Goal: Transaction & Acquisition: Purchase product/service

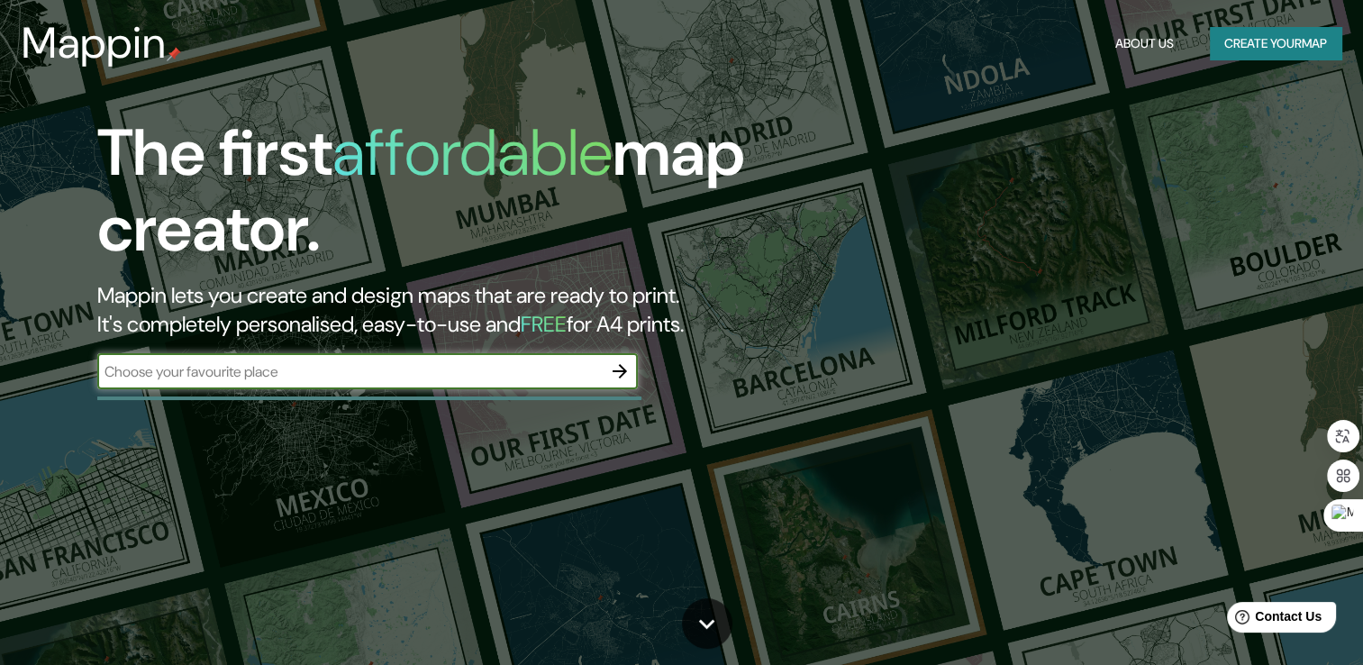
click at [418, 373] on input "text" at bounding box center [349, 371] width 504 height 21
type input "imbili nariño"
click at [1303, 36] on button "Create your map" at bounding box center [1276, 43] width 132 height 33
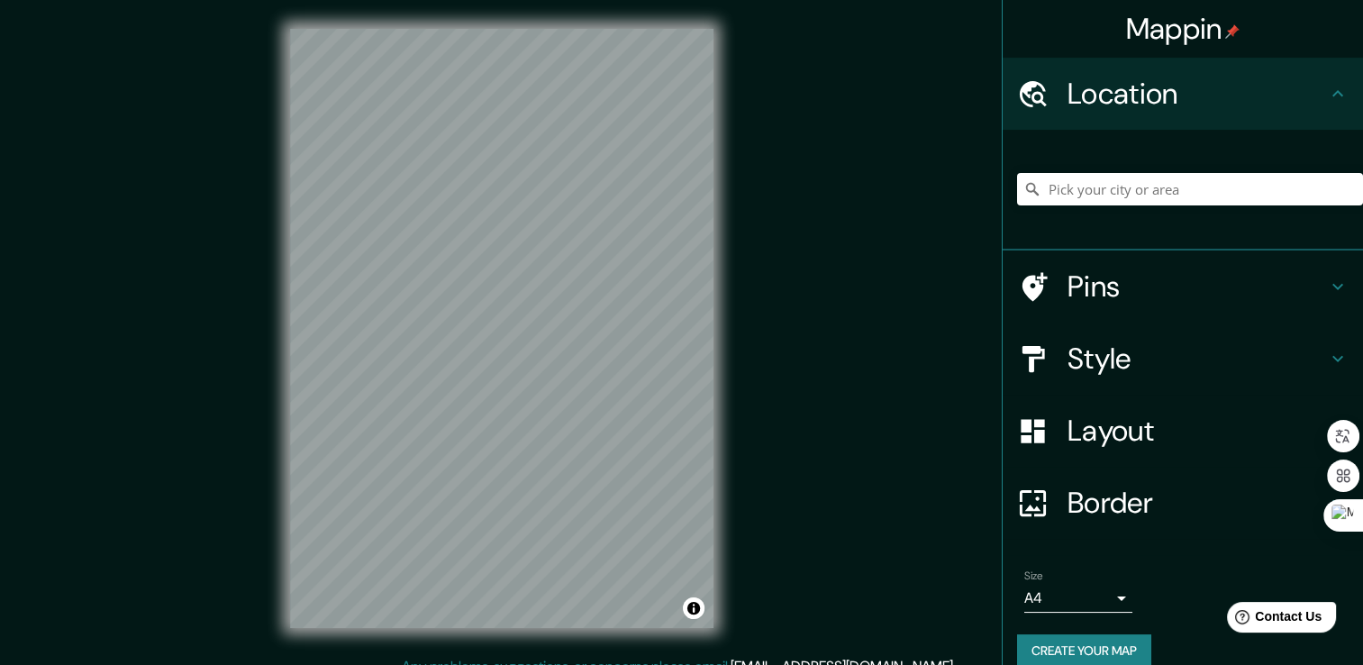
click at [1289, 95] on h4 "Location" at bounding box center [1196, 94] width 259 height 36
click at [1135, 196] on input "Pick your city or area" at bounding box center [1190, 189] width 346 height 32
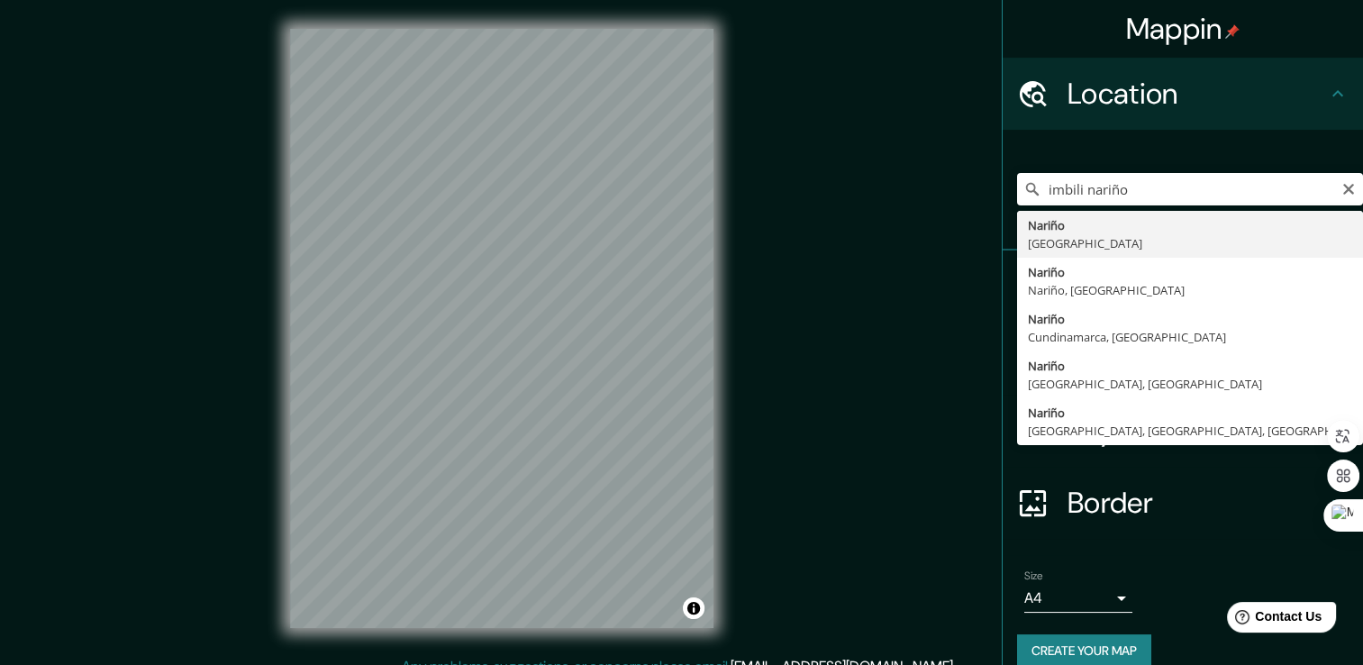
type input "Nariño, [GEOGRAPHIC_DATA]"
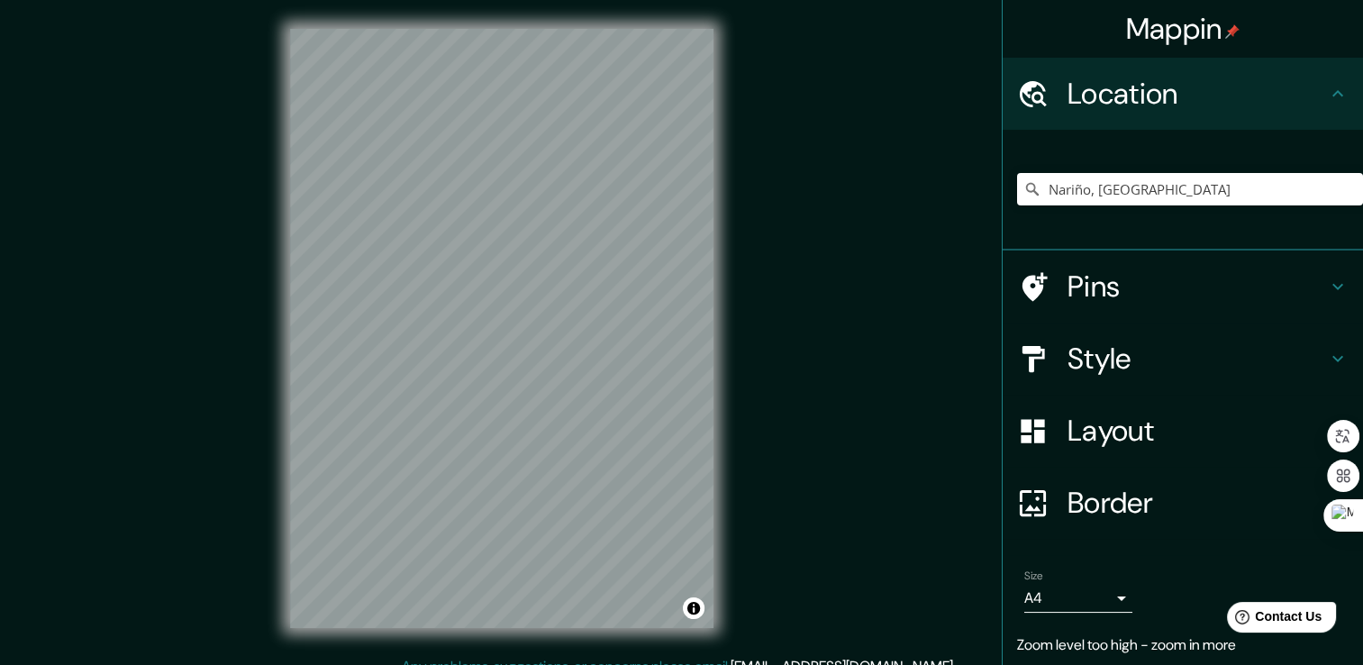
click at [1116, 286] on h4 "Pins" at bounding box center [1196, 286] width 259 height 36
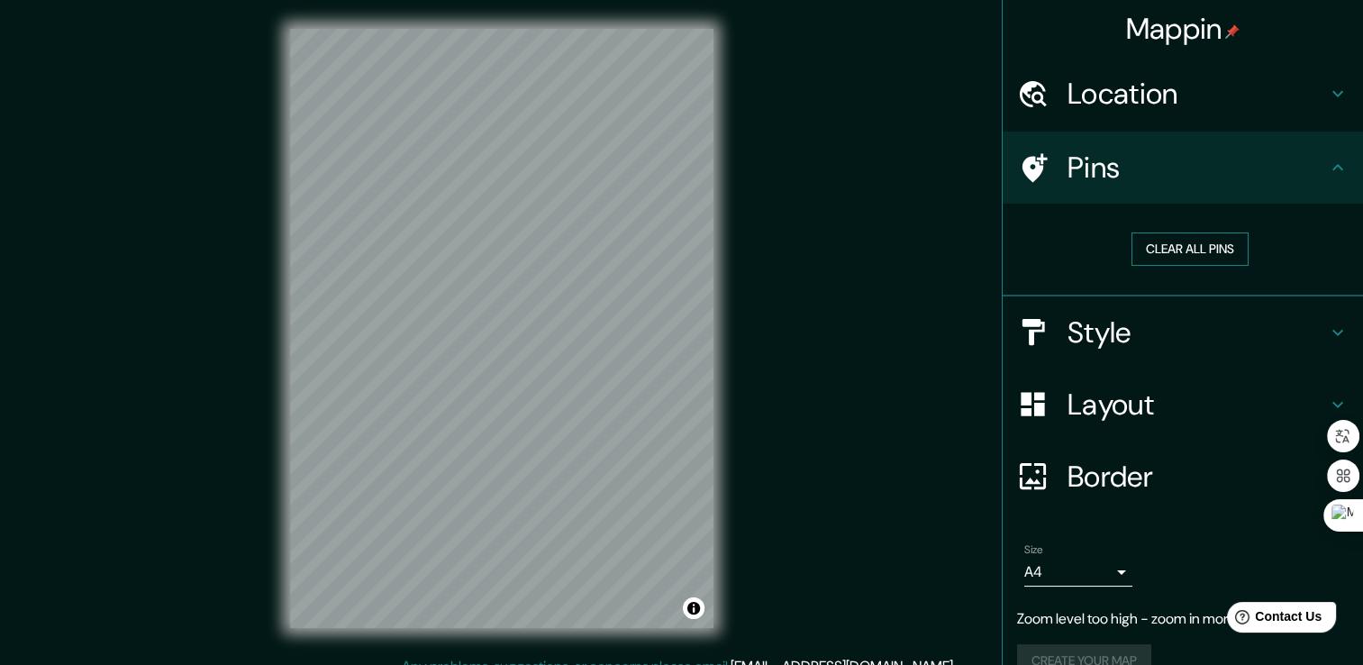
click at [1169, 245] on button "Clear all pins" at bounding box center [1189, 248] width 117 height 33
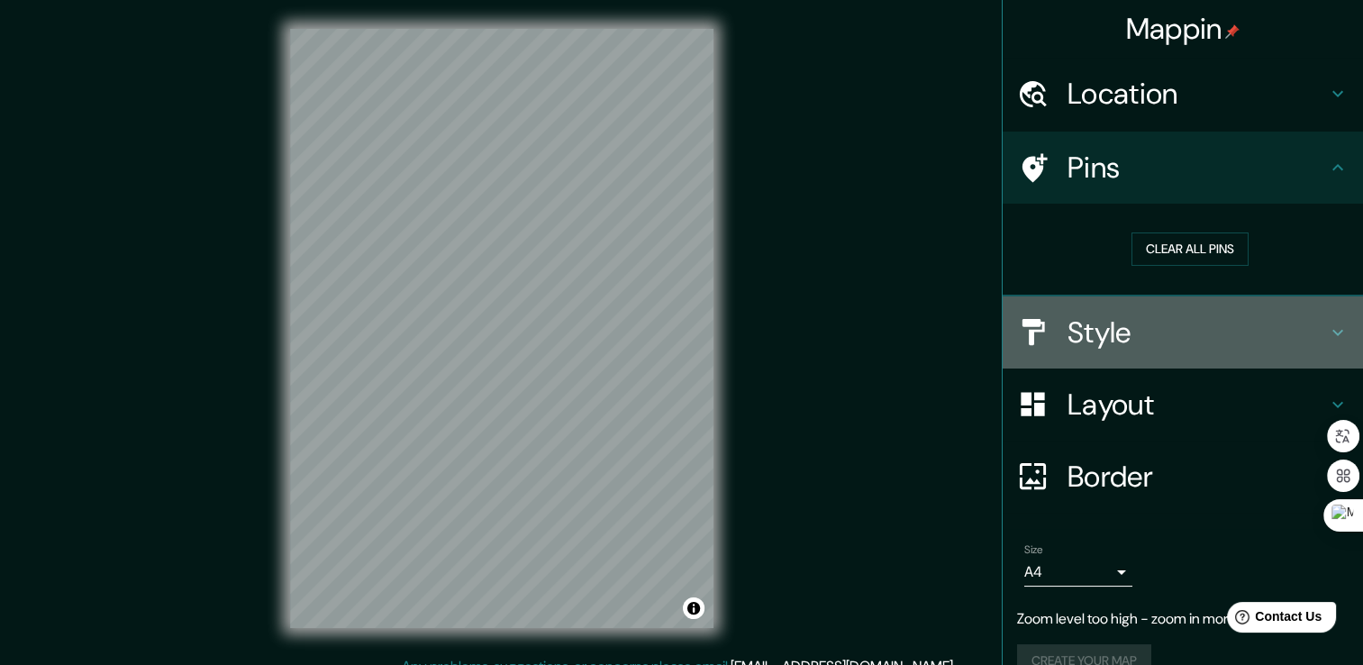
click at [1094, 324] on h4 "Style" at bounding box center [1196, 332] width 259 height 36
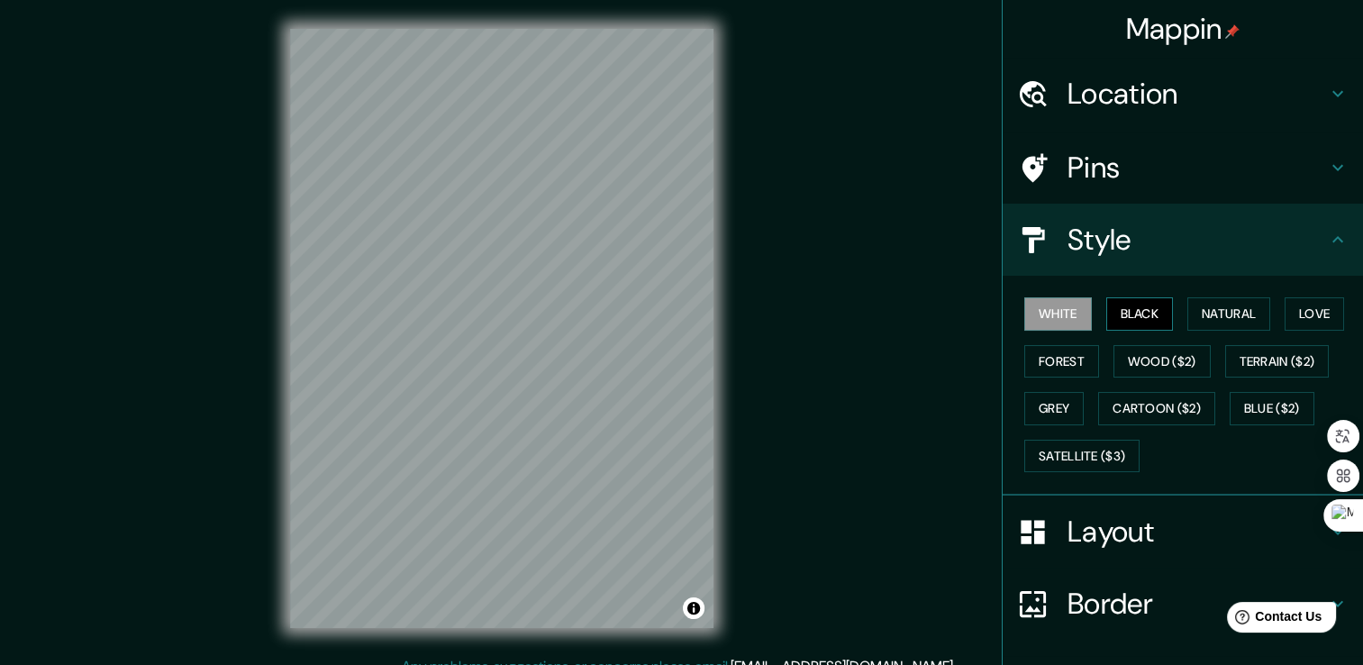
click at [1135, 312] on button "Black" at bounding box center [1140, 313] width 68 height 33
click at [1038, 314] on button "White" at bounding box center [1058, 313] width 68 height 33
click at [1209, 308] on button "Natural" at bounding box center [1228, 313] width 83 height 33
click at [1045, 314] on button "White" at bounding box center [1058, 313] width 68 height 33
click at [1052, 353] on button "Forest" at bounding box center [1061, 361] width 75 height 33
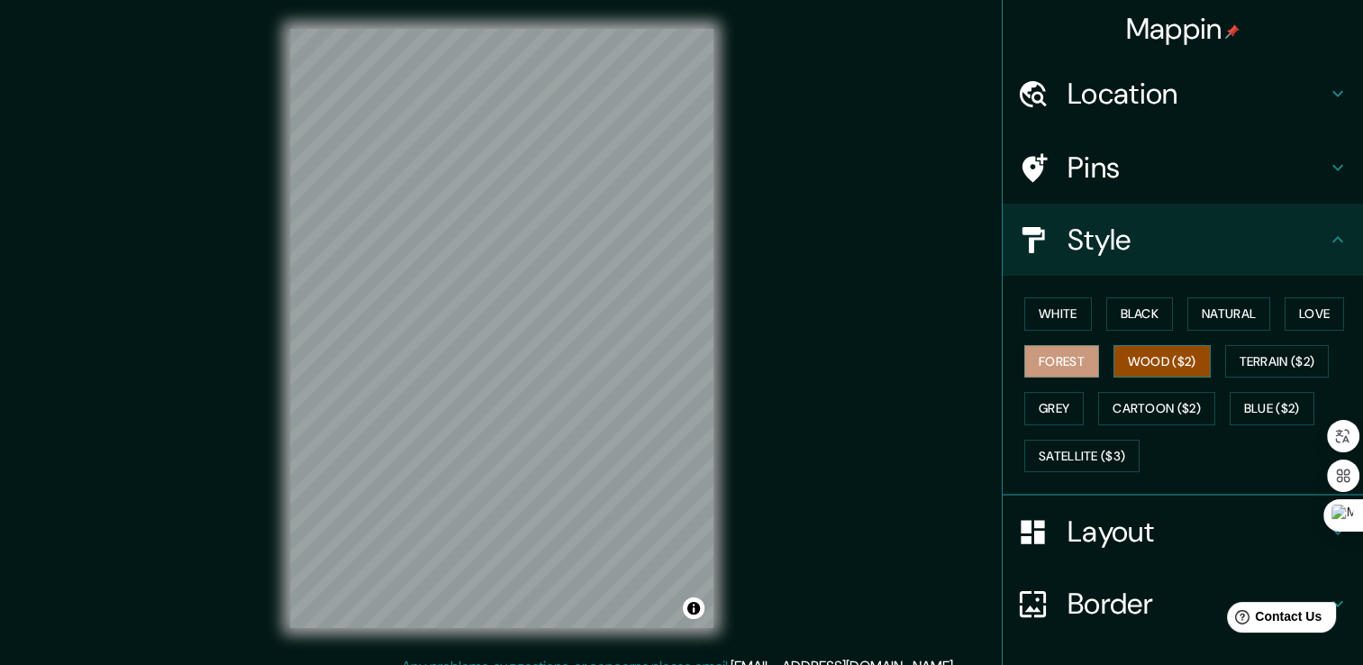
click at [1142, 359] on button "Wood ($2)" at bounding box center [1161, 361] width 97 height 33
click at [1271, 357] on button "Terrain ($2)" at bounding box center [1277, 361] width 104 height 33
click at [1056, 355] on button "Forest" at bounding box center [1061, 361] width 75 height 33
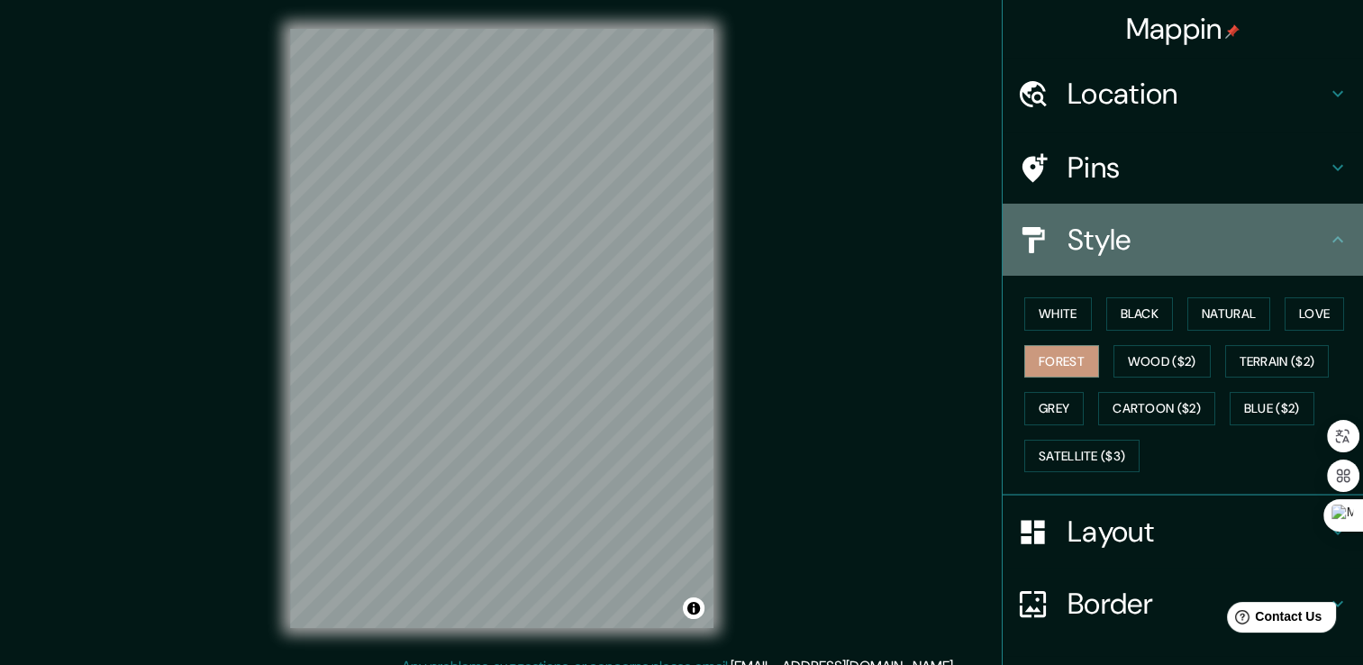
click at [1261, 248] on h4 "Style" at bounding box center [1196, 240] width 259 height 36
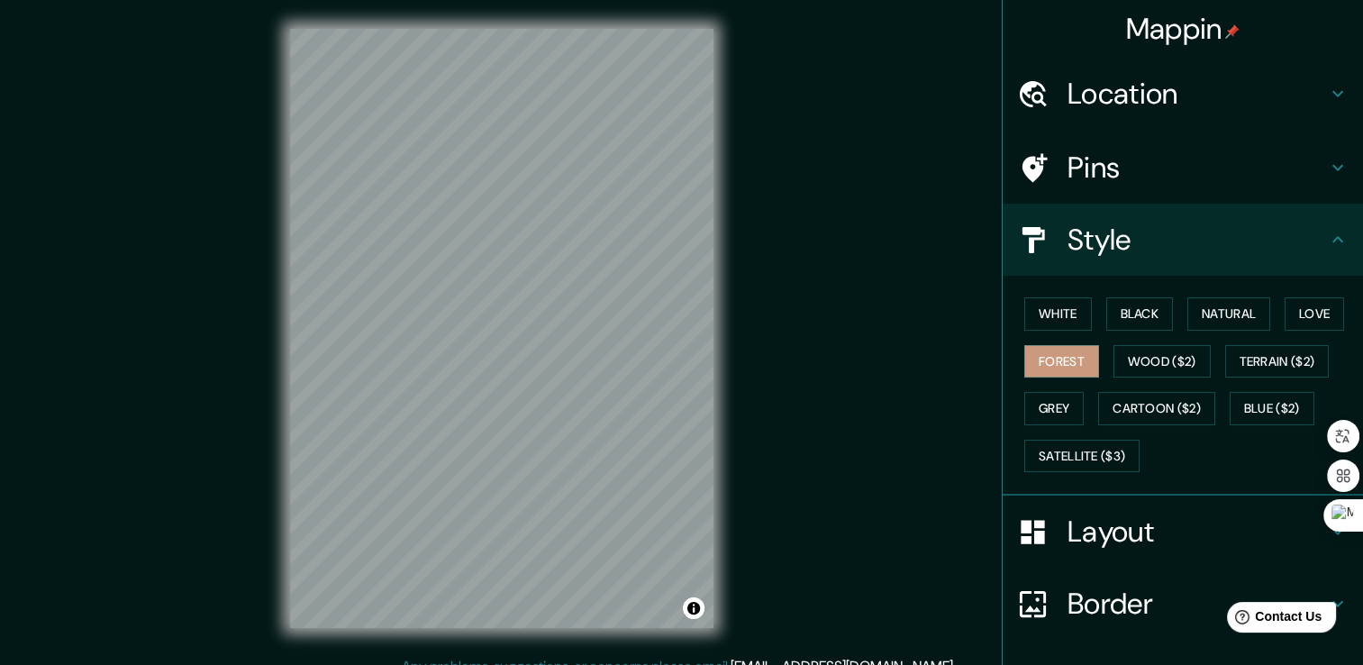
click at [1079, 534] on h4 "Layout" at bounding box center [1196, 531] width 259 height 36
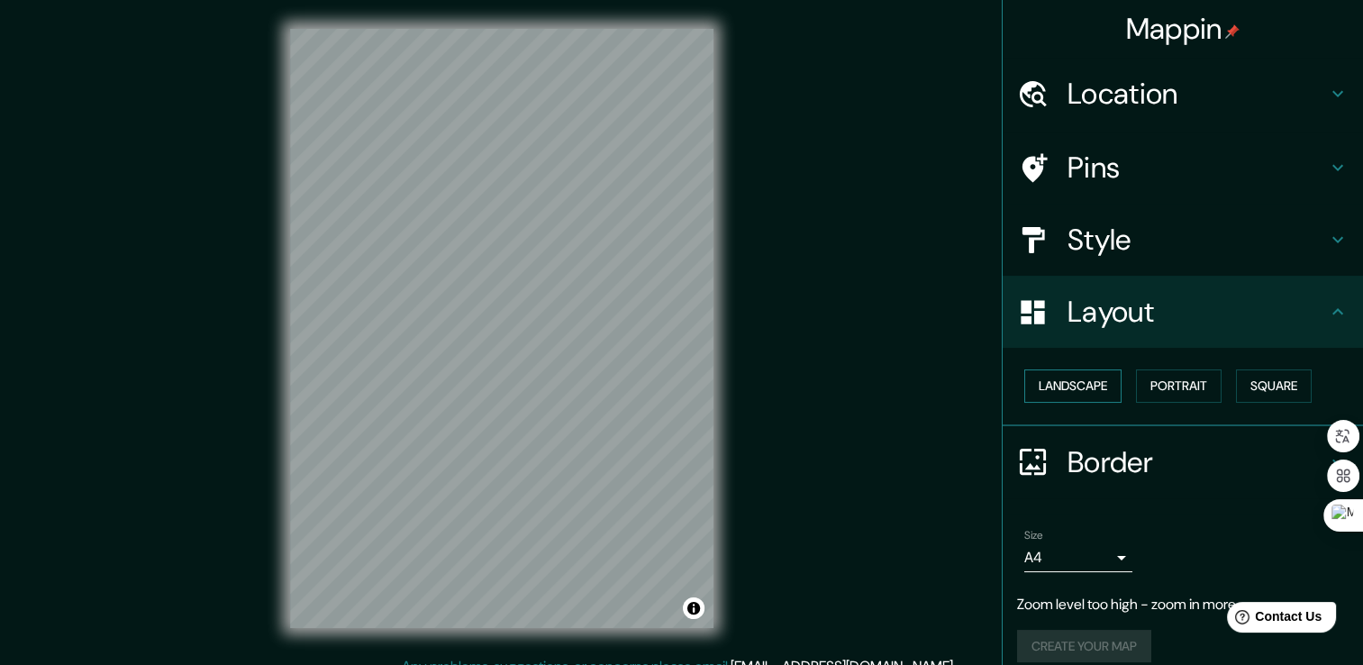
click at [1058, 384] on button "Landscape" at bounding box center [1072, 385] width 97 height 33
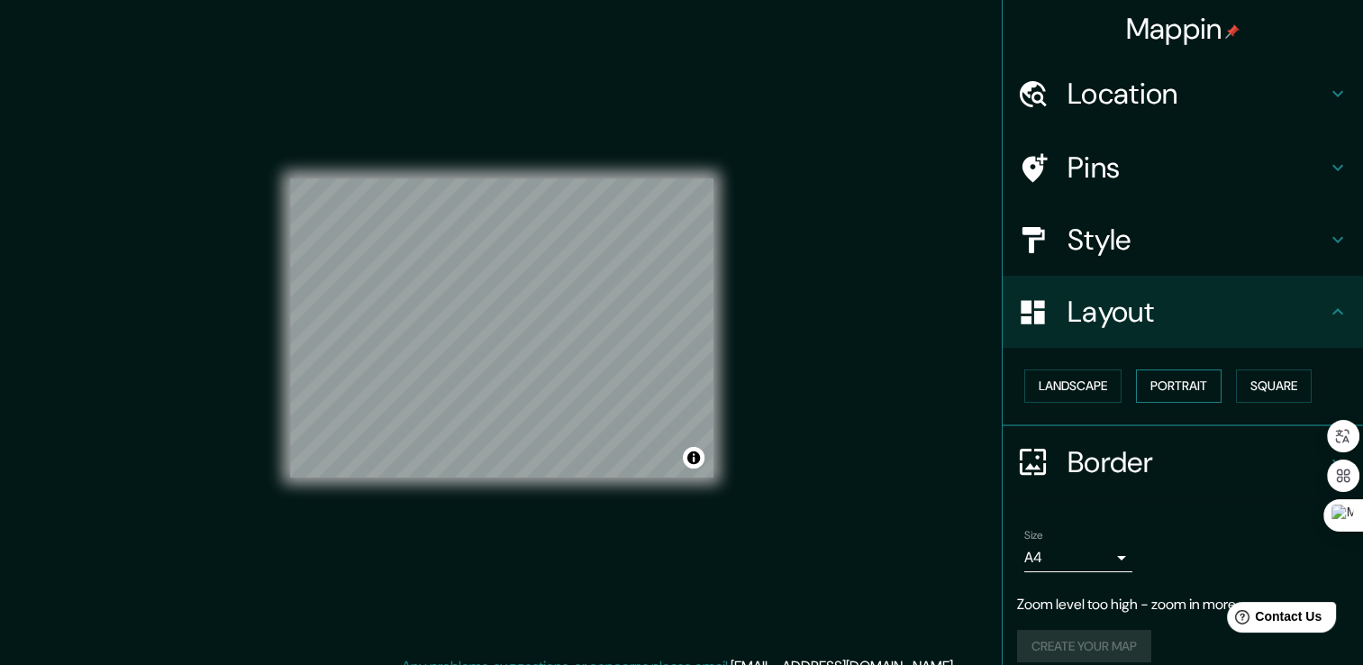
click at [1167, 387] on button "Portrait" at bounding box center [1179, 385] width 86 height 33
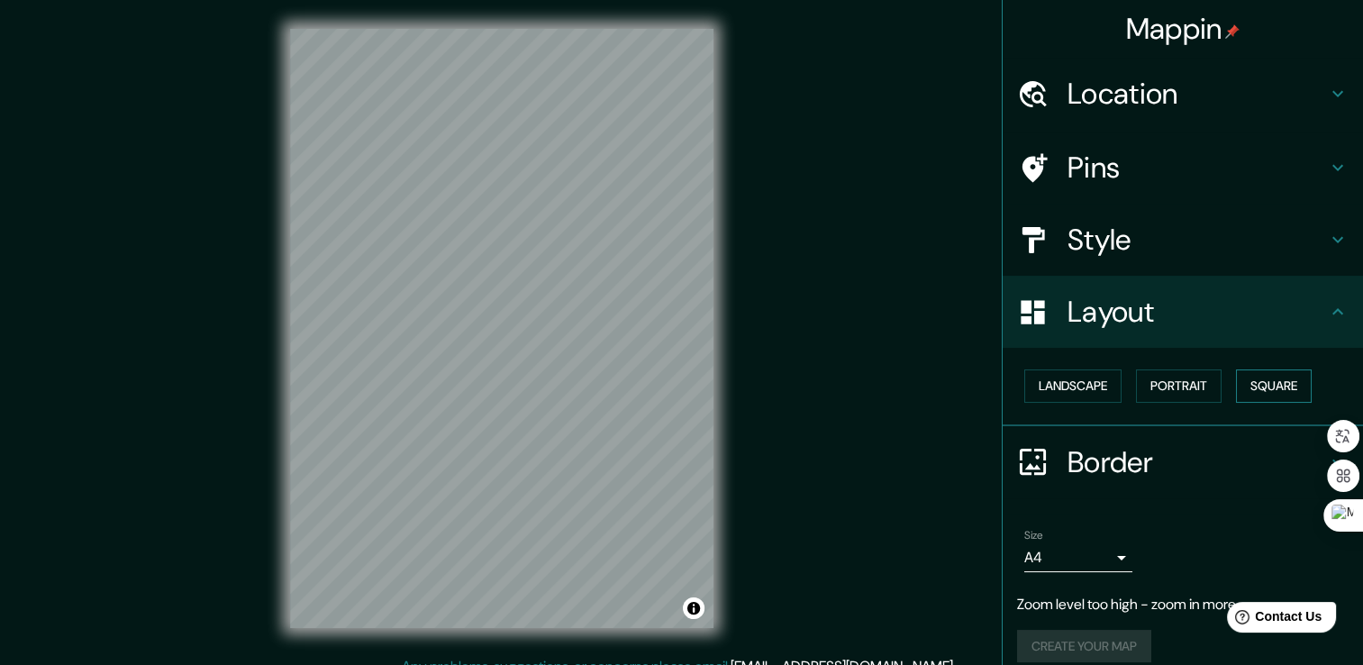
click at [1250, 381] on button "Square" at bounding box center [1274, 385] width 76 height 33
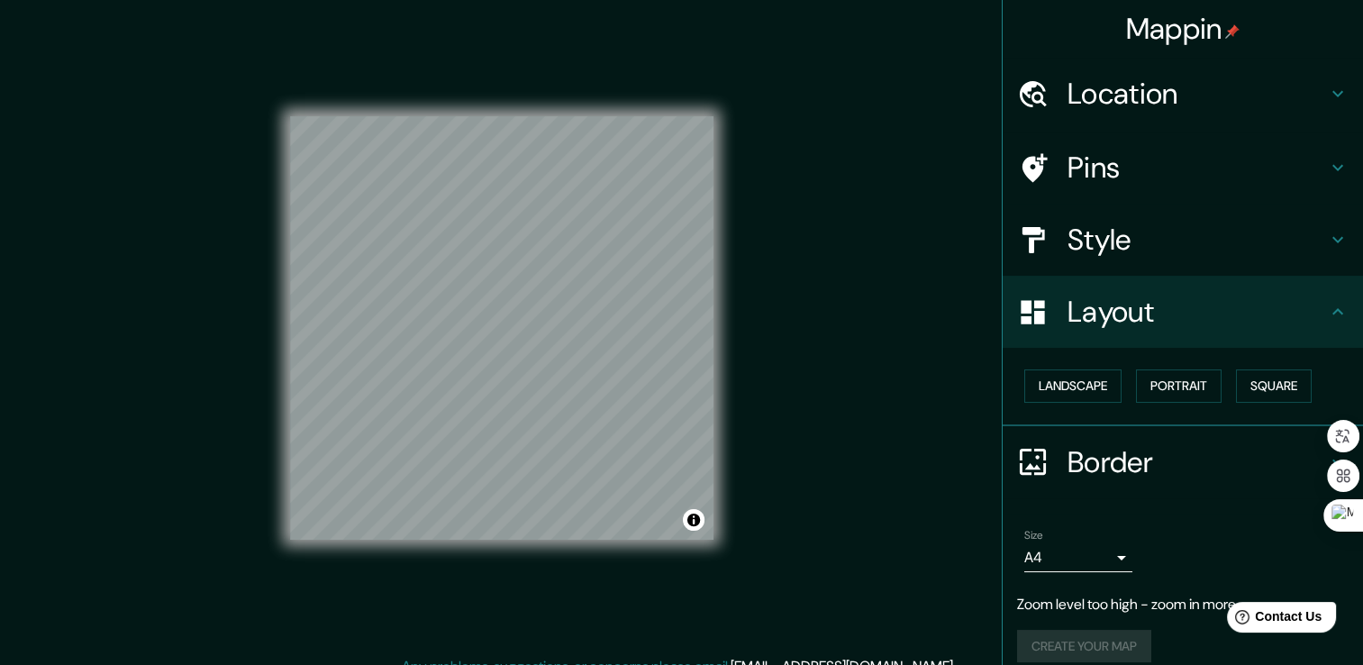
click at [1050, 462] on div at bounding box center [1042, 462] width 50 height 32
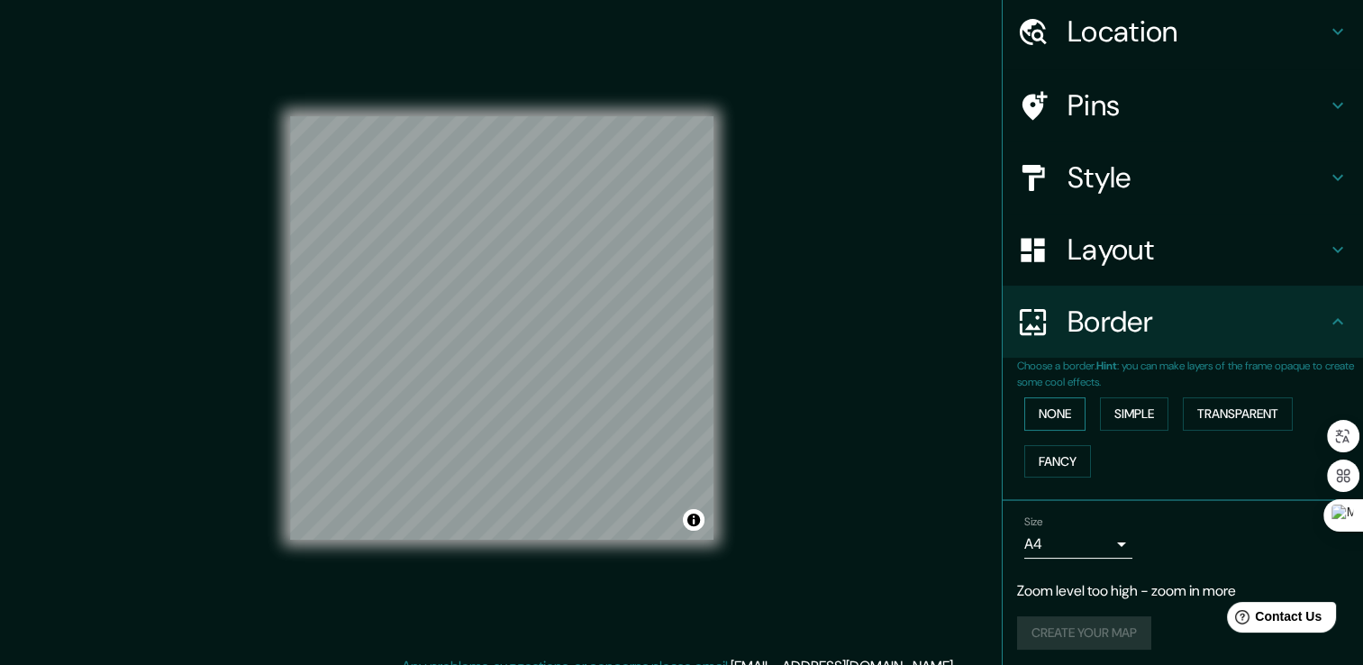
scroll to position [66, 0]
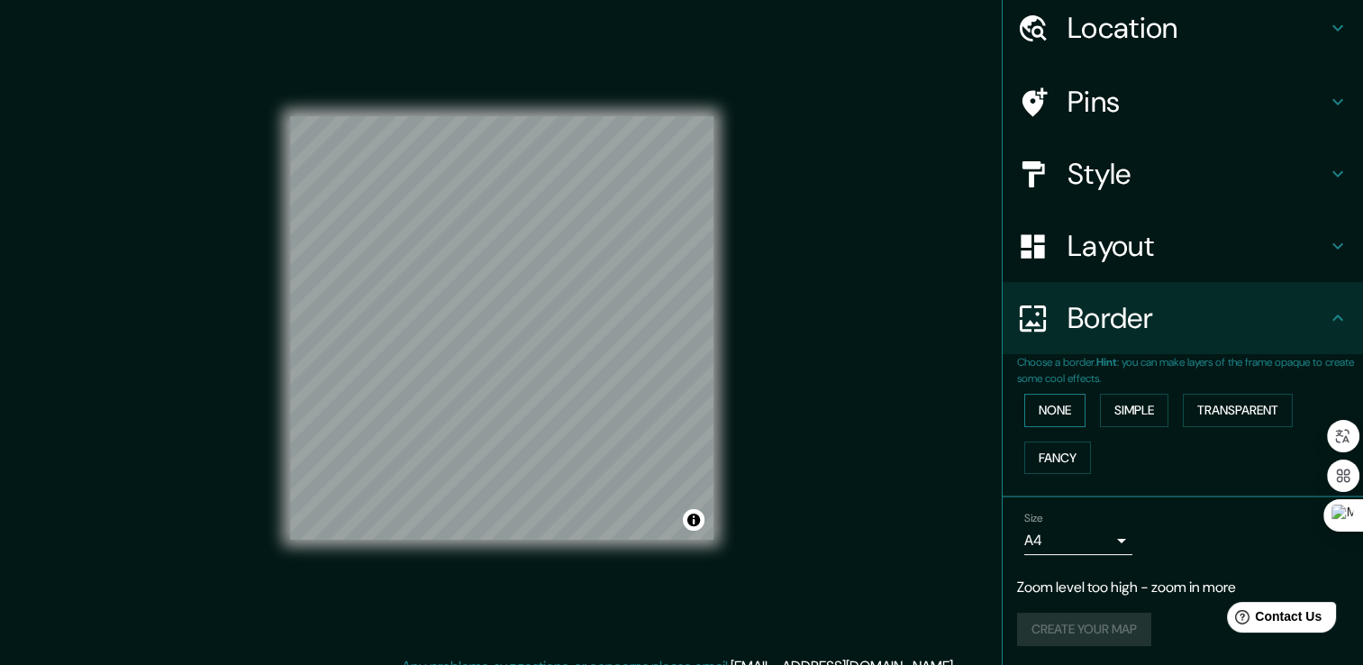
click at [1057, 408] on button "None" at bounding box center [1054, 410] width 61 height 33
click at [1112, 405] on button "Simple" at bounding box center [1134, 410] width 68 height 33
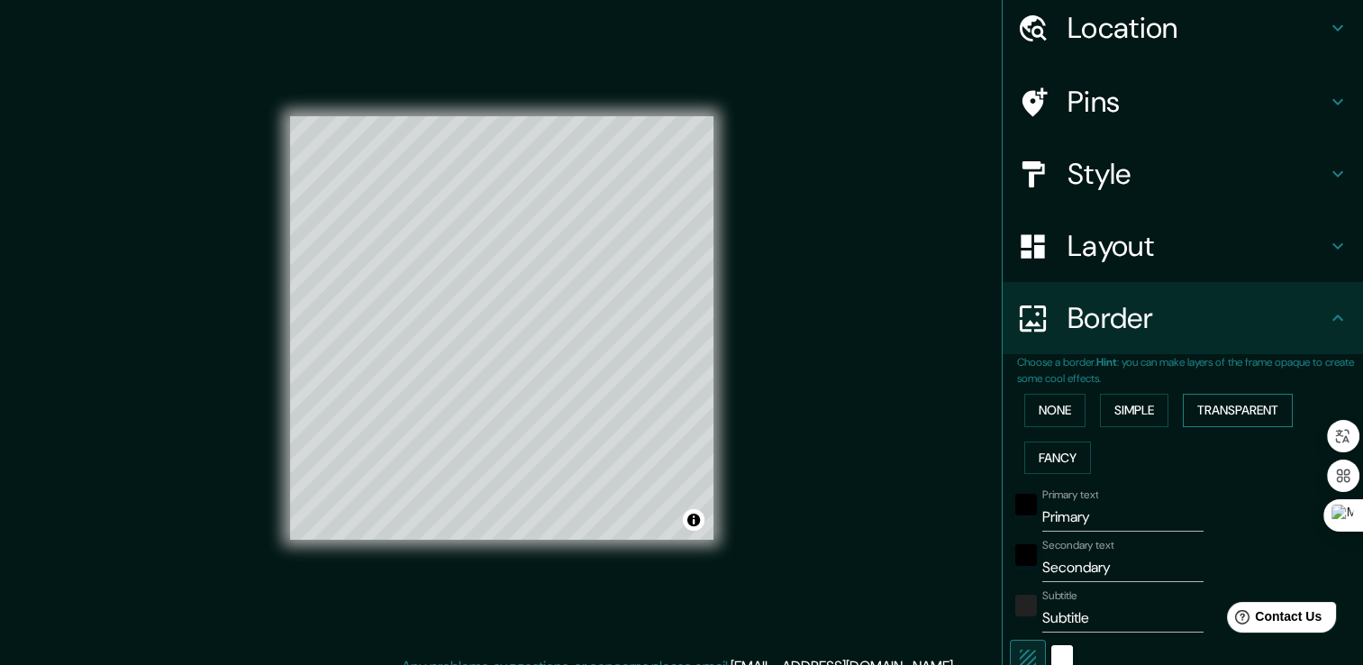
click at [1183, 405] on button "Transparent" at bounding box center [1238, 410] width 110 height 33
click at [1064, 451] on button "Fancy" at bounding box center [1057, 457] width 67 height 33
click at [1045, 419] on button "None" at bounding box center [1054, 410] width 61 height 33
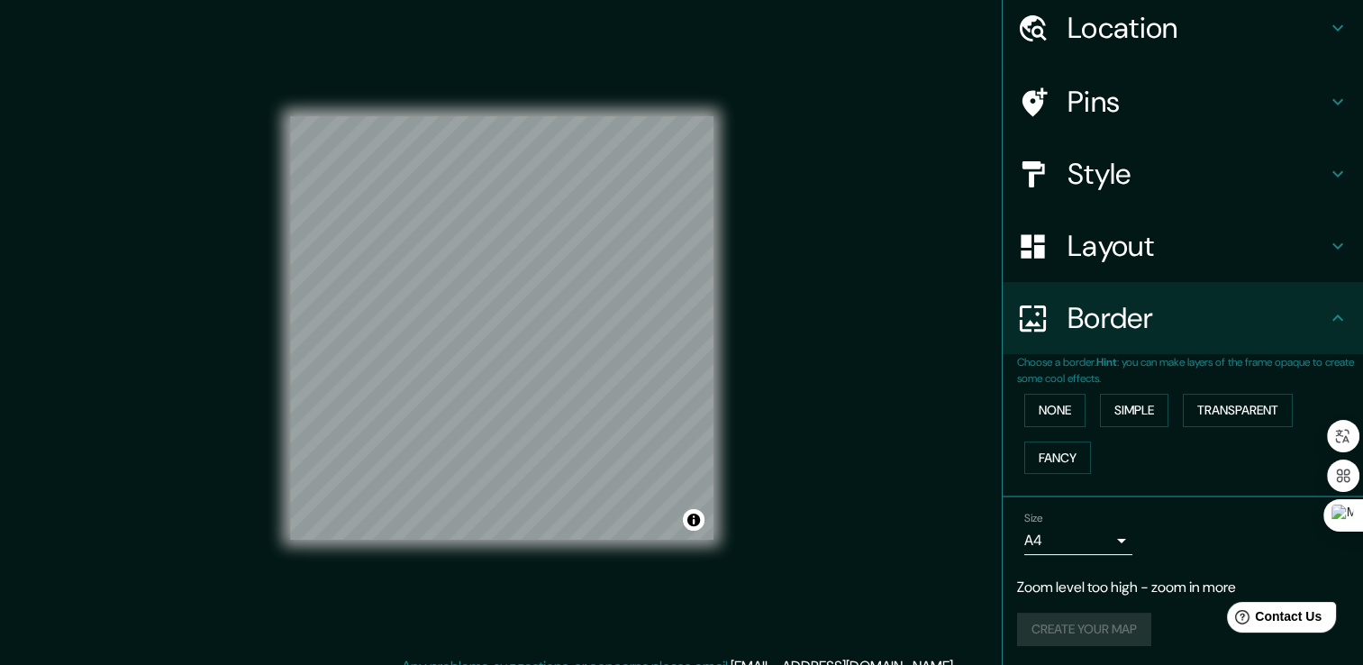
click at [1159, 331] on h4 "Border" at bounding box center [1196, 318] width 259 height 36
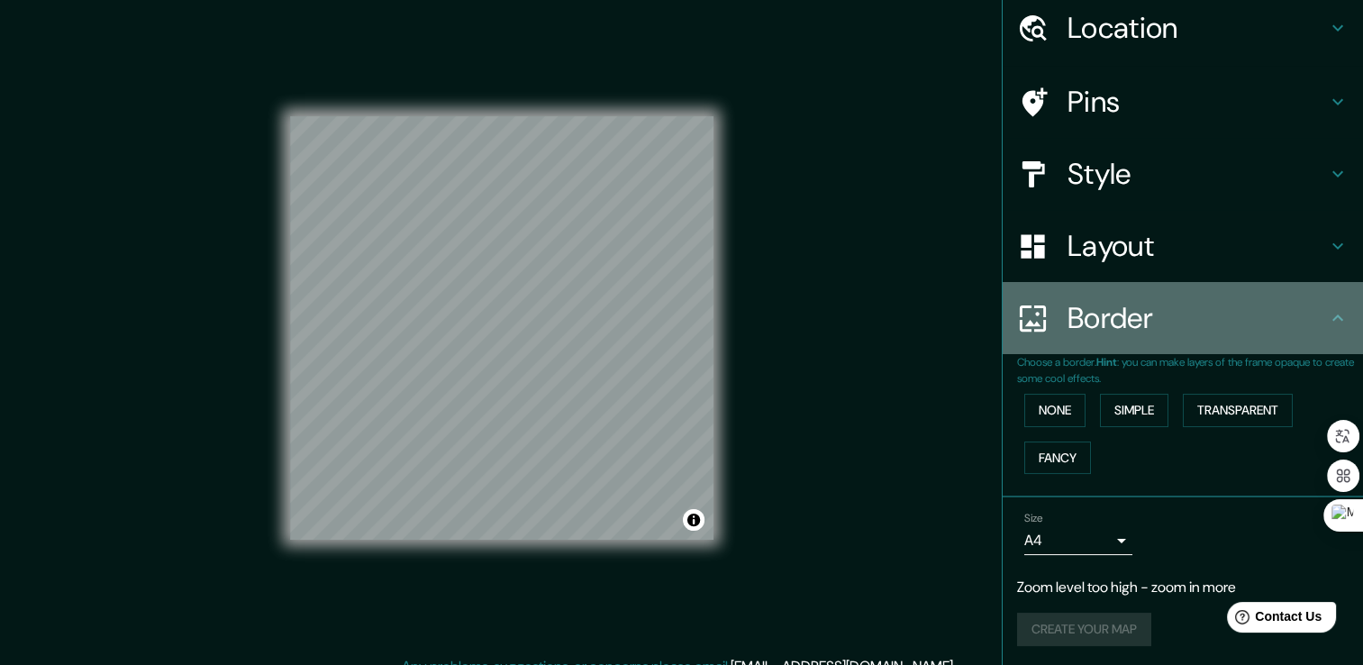
click at [1218, 320] on h4 "Border" at bounding box center [1196, 318] width 259 height 36
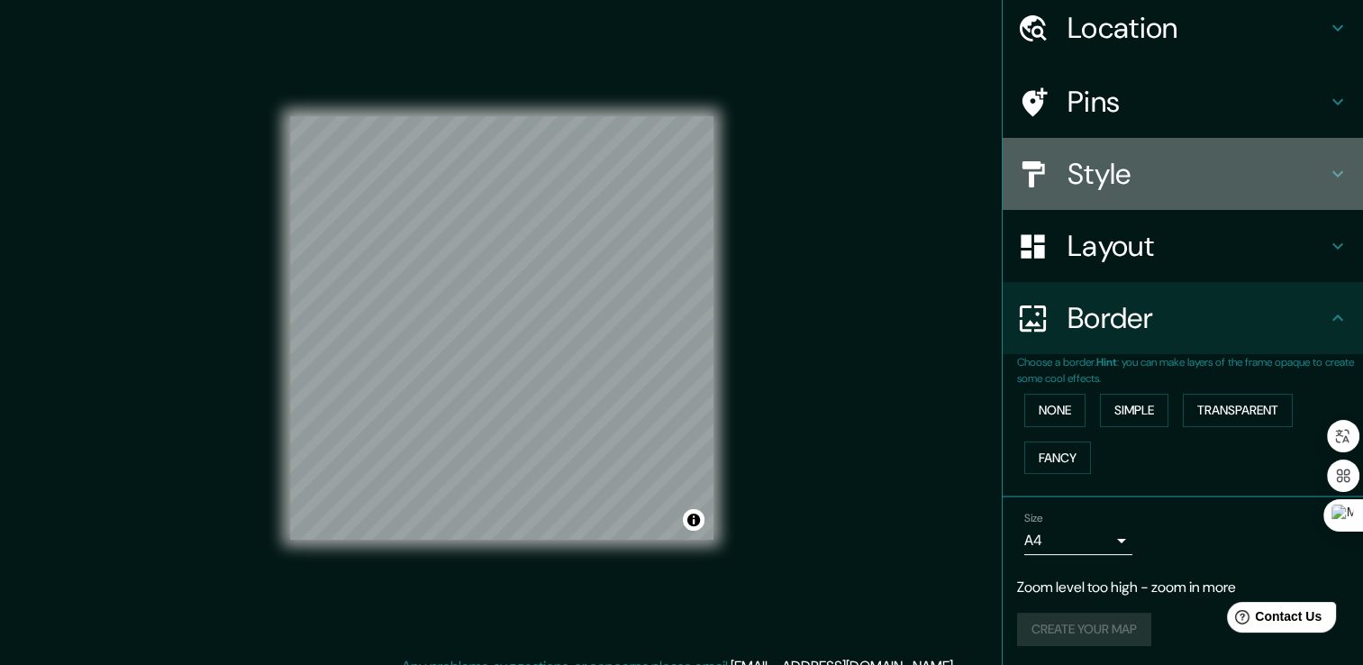
click at [1146, 175] on h4 "Style" at bounding box center [1196, 174] width 259 height 36
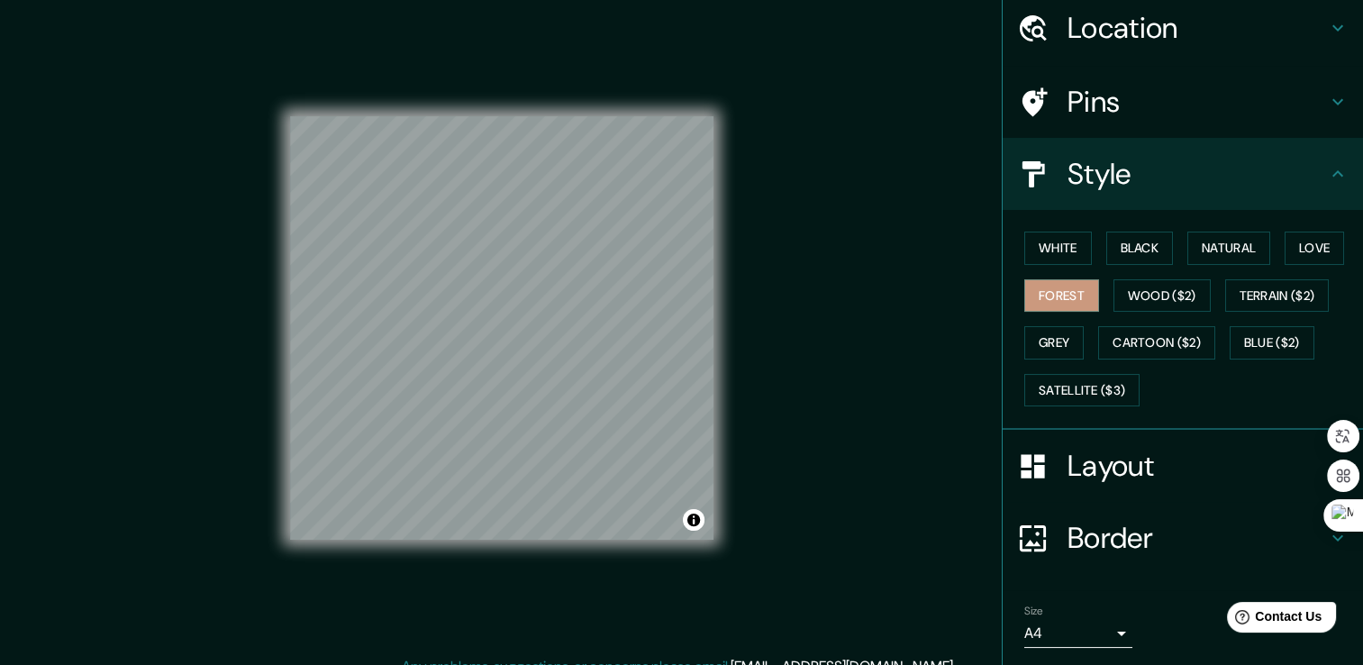
click at [1157, 109] on h4 "Pins" at bounding box center [1196, 102] width 259 height 36
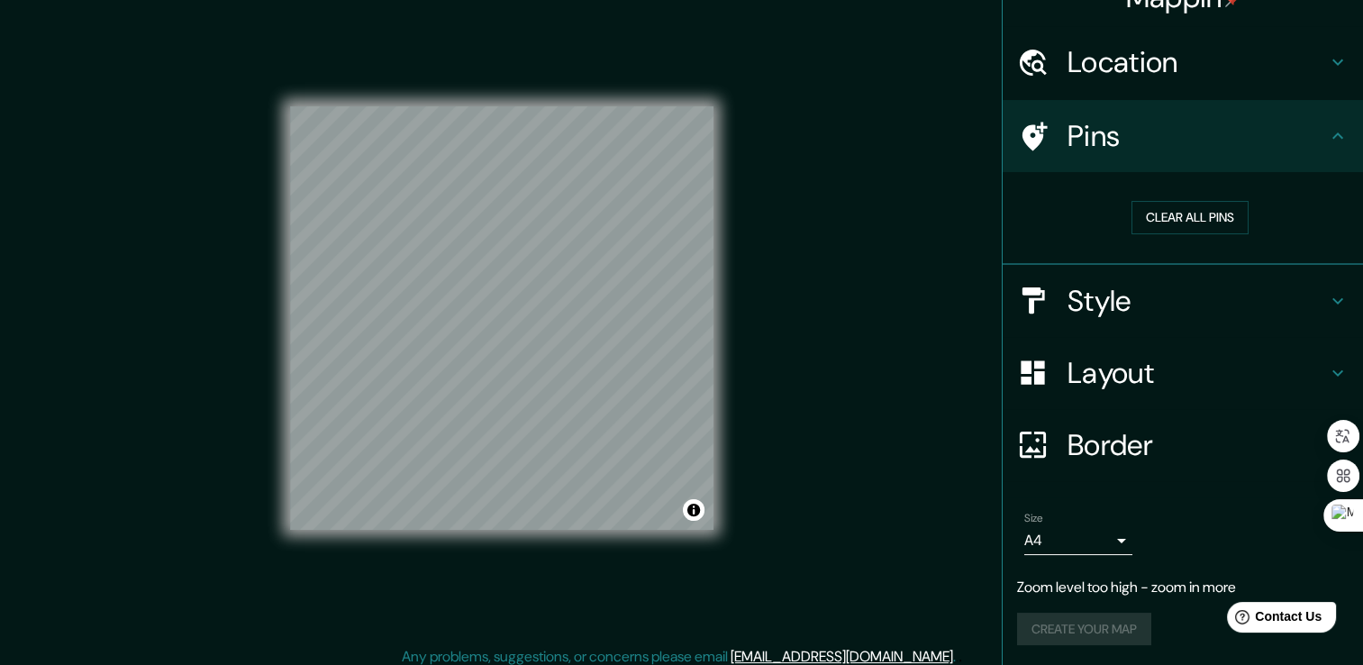
scroll to position [0, 0]
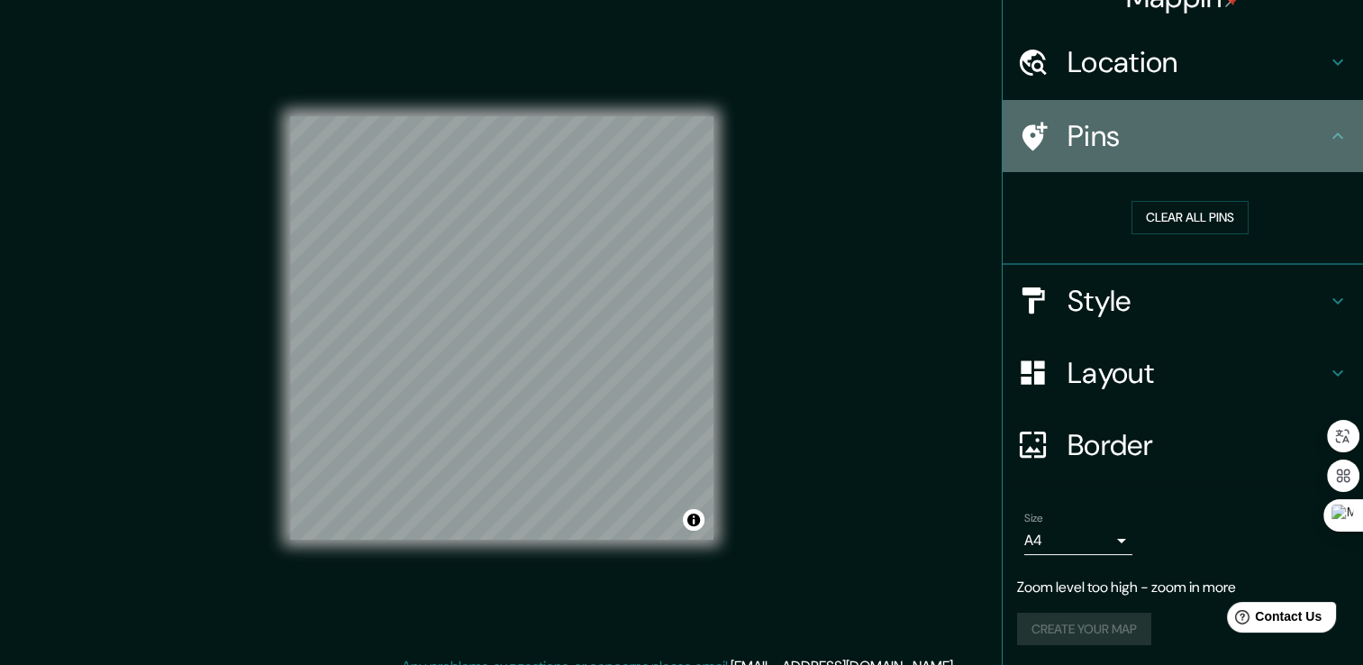
click at [1327, 125] on icon at bounding box center [1338, 136] width 22 height 22
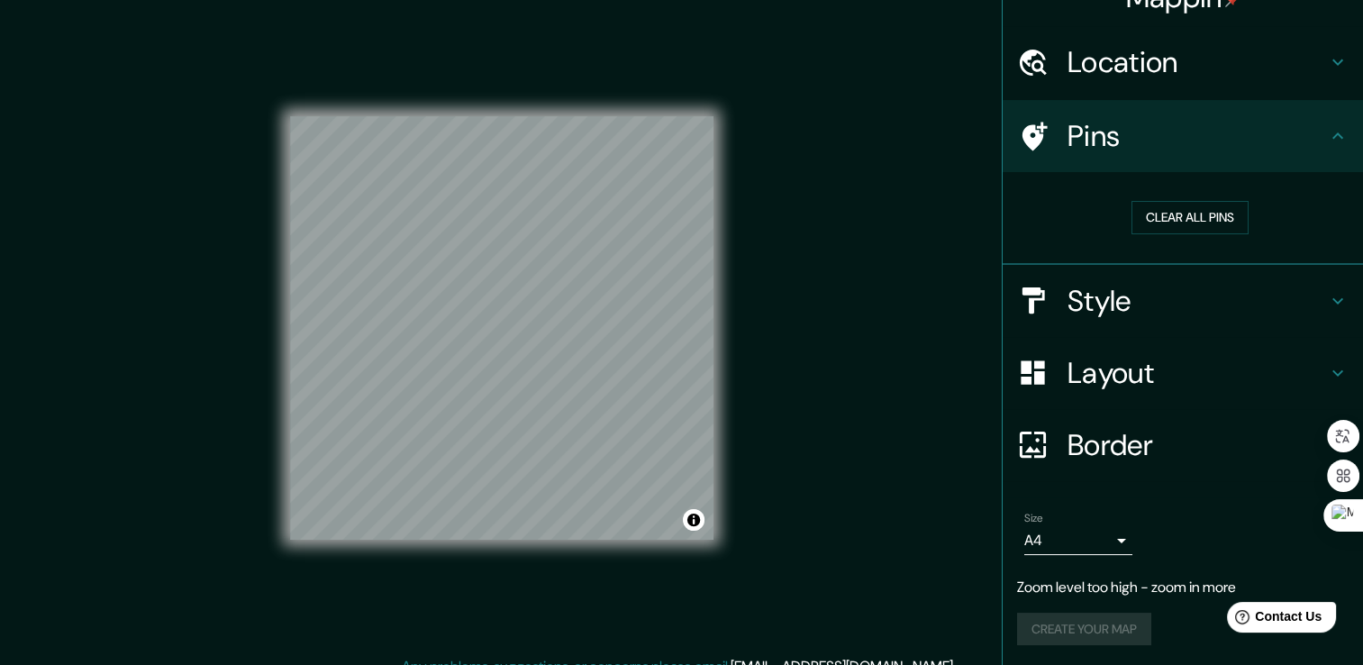
click at [1328, 72] on icon at bounding box center [1338, 62] width 22 height 22
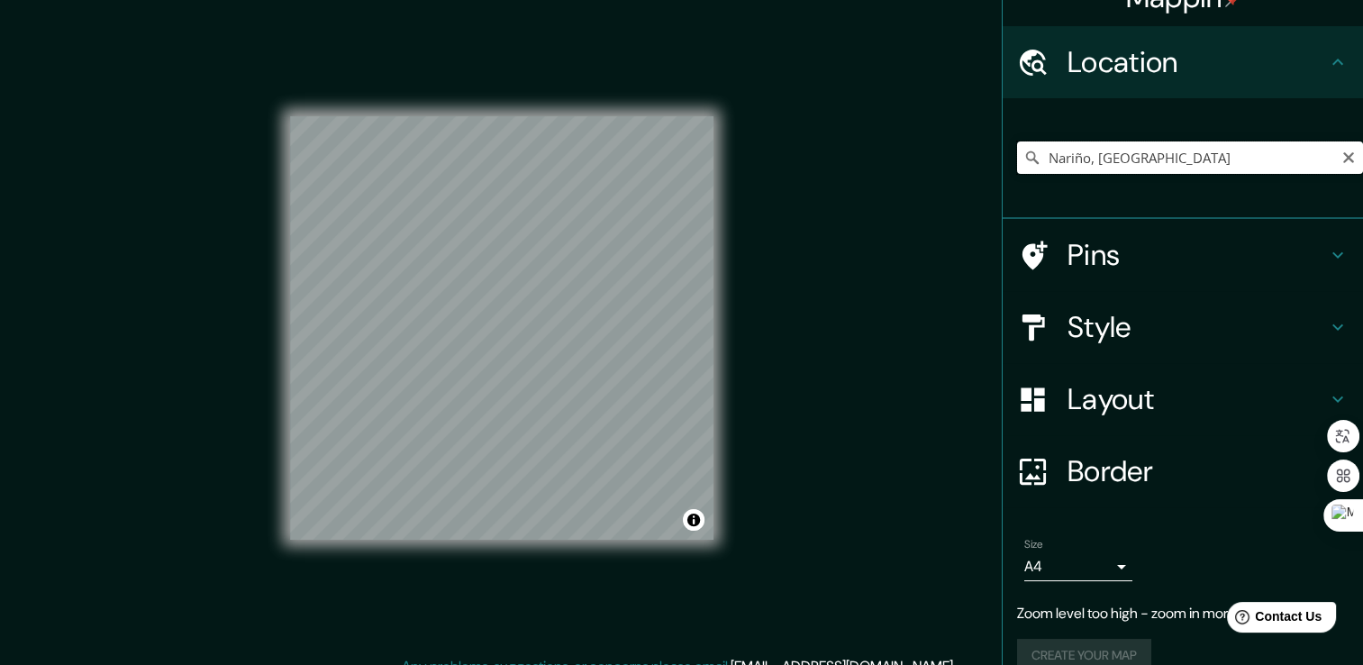
click at [1147, 162] on input "Nariño, [GEOGRAPHIC_DATA]" at bounding box center [1190, 157] width 346 height 32
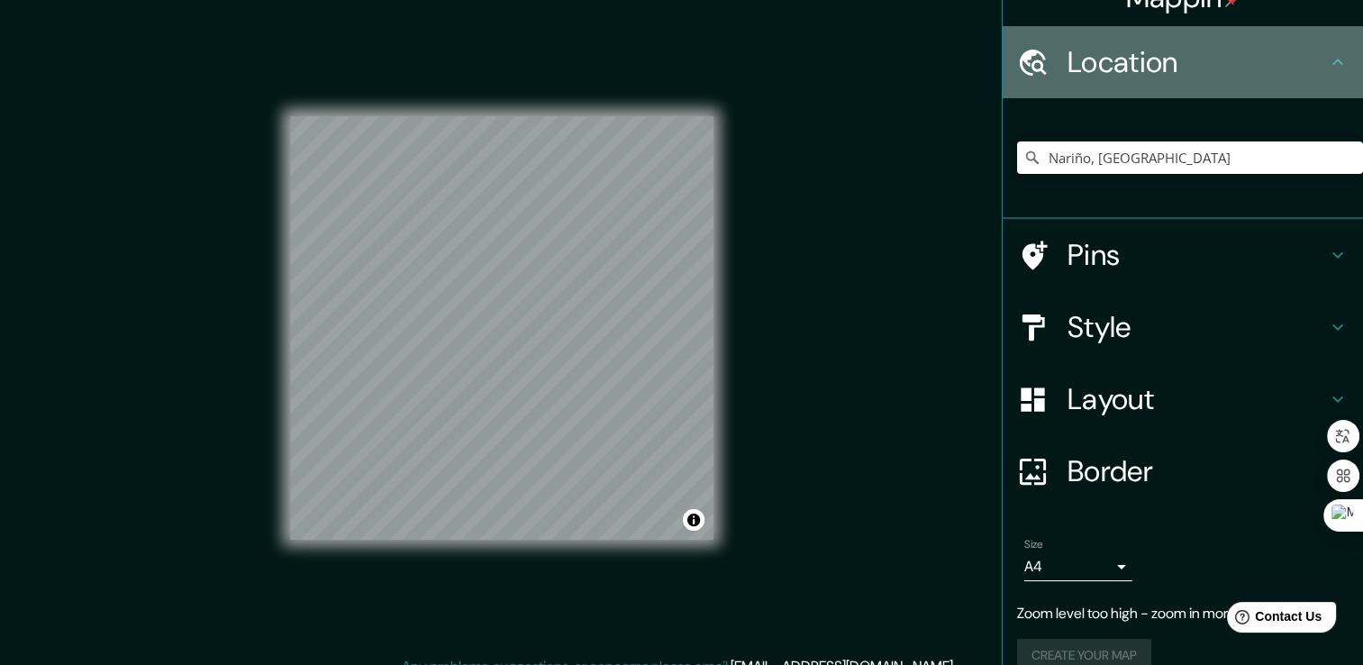
click at [1337, 68] on div "Location" at bounding box center [1183, 62] width 360 height 72
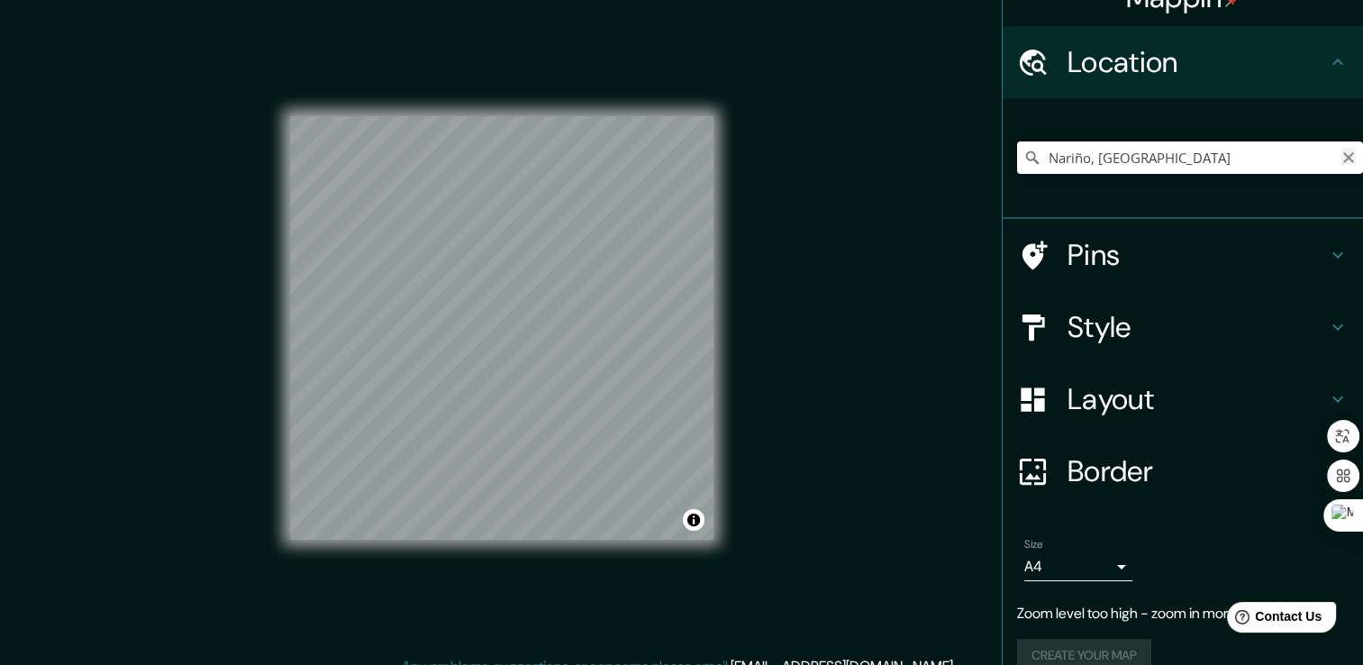
click at [1341, 153] on icon "Clear" at bounding box center [1348, 157] width 14 height 14
click at [1202, 157] on input "Pick your city or area" at bounding box center [1190, 157] width 346 height 32
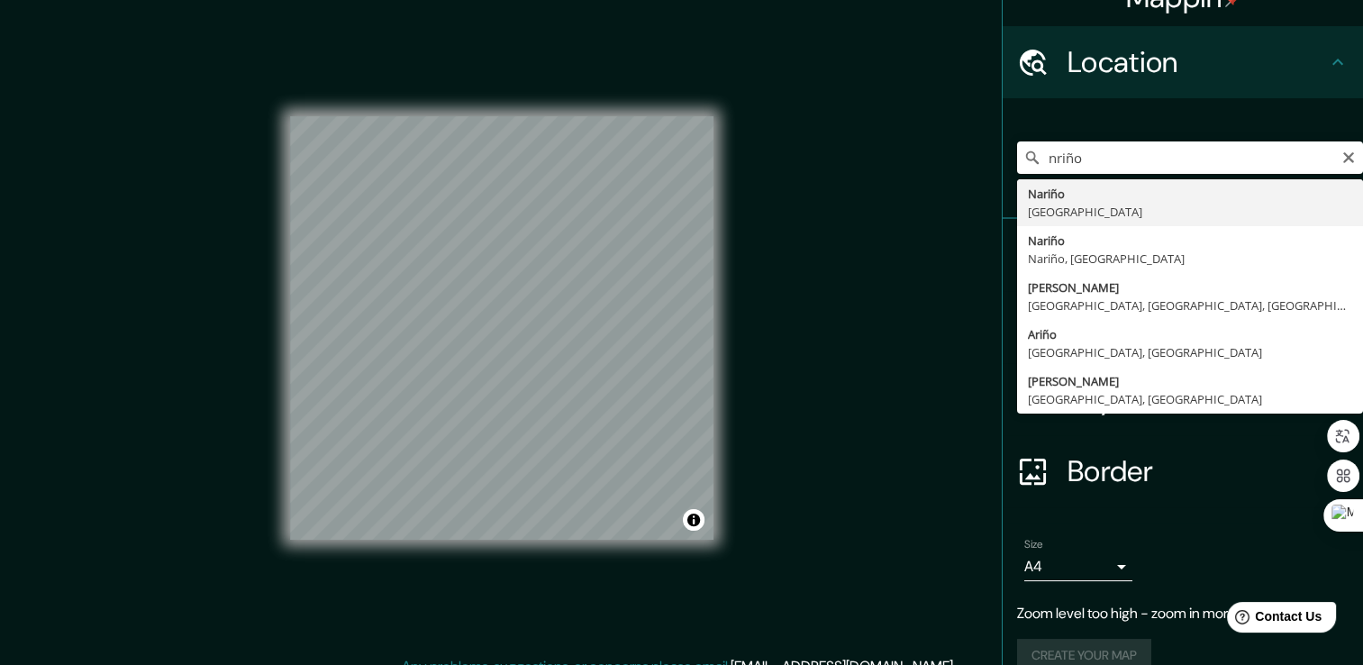
type input "Nariño, [GEOGRAPHIC_DATA]"
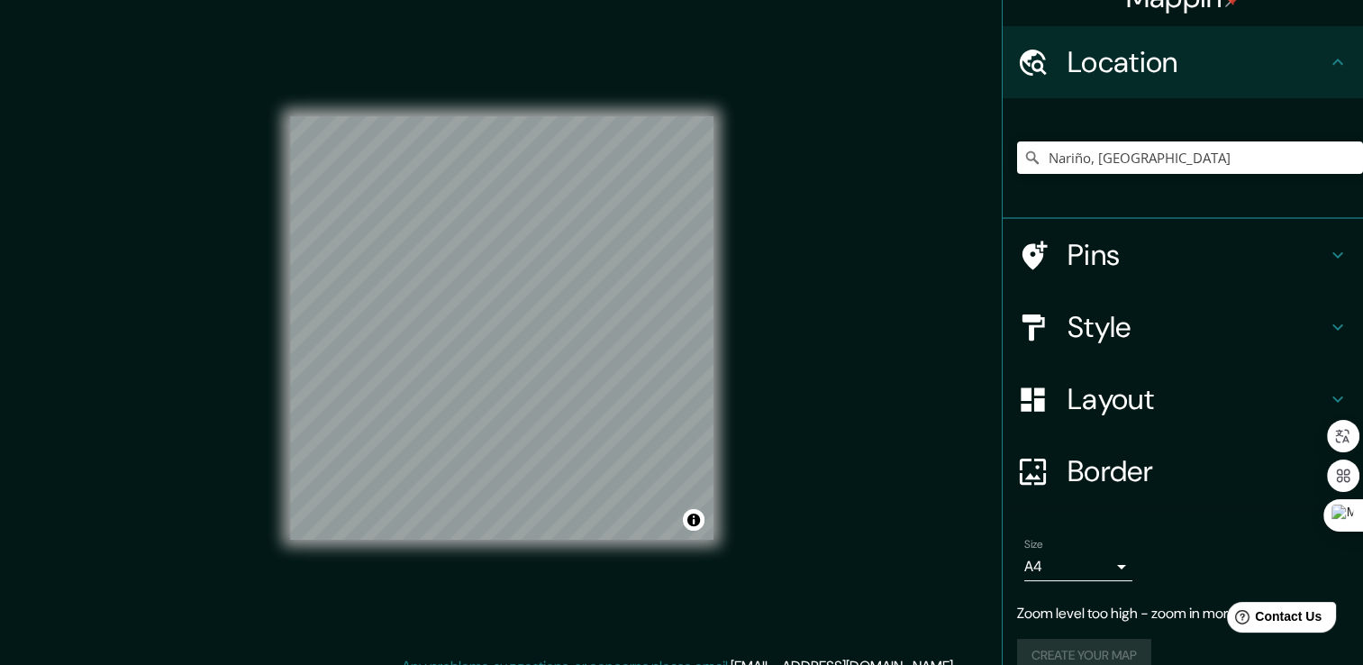
click at [1168, 474] on h4 "Border" at bounding box center [1196, 471] width 259 height 36
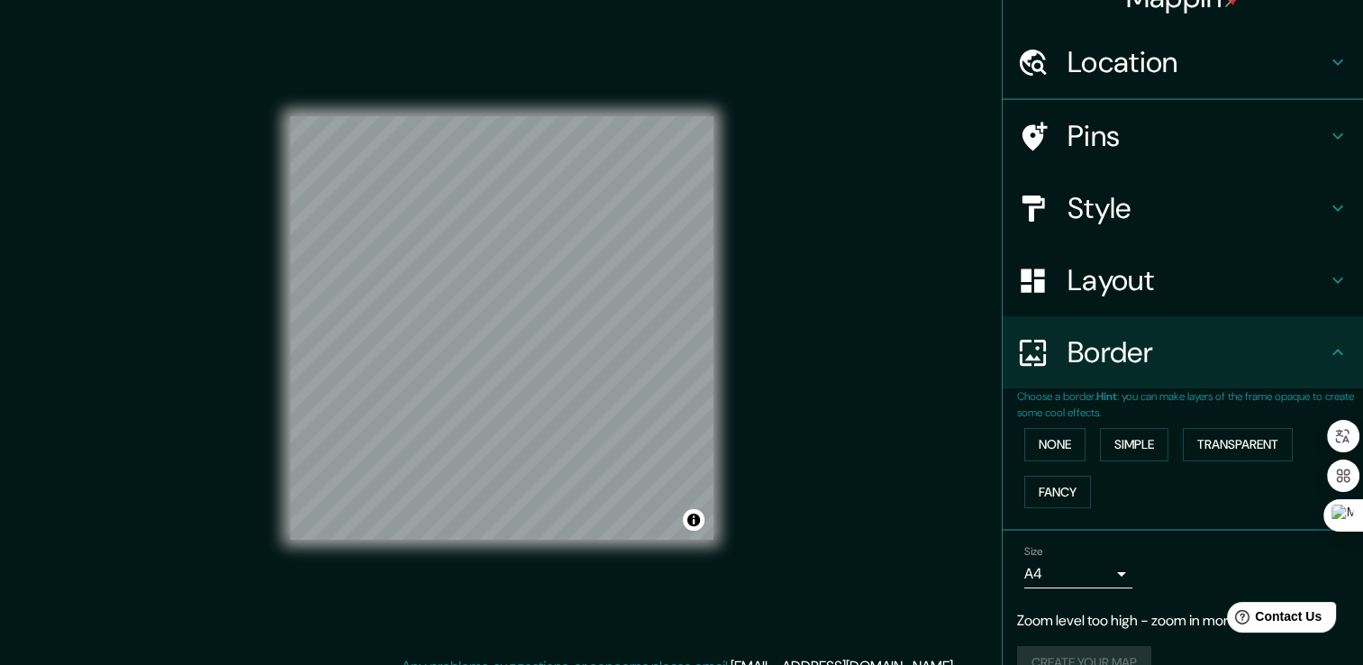
scroll to position [32, 0]
click at [1142, 435] on button "Simple" at bounding box center [1134, 444] width 68 height 33
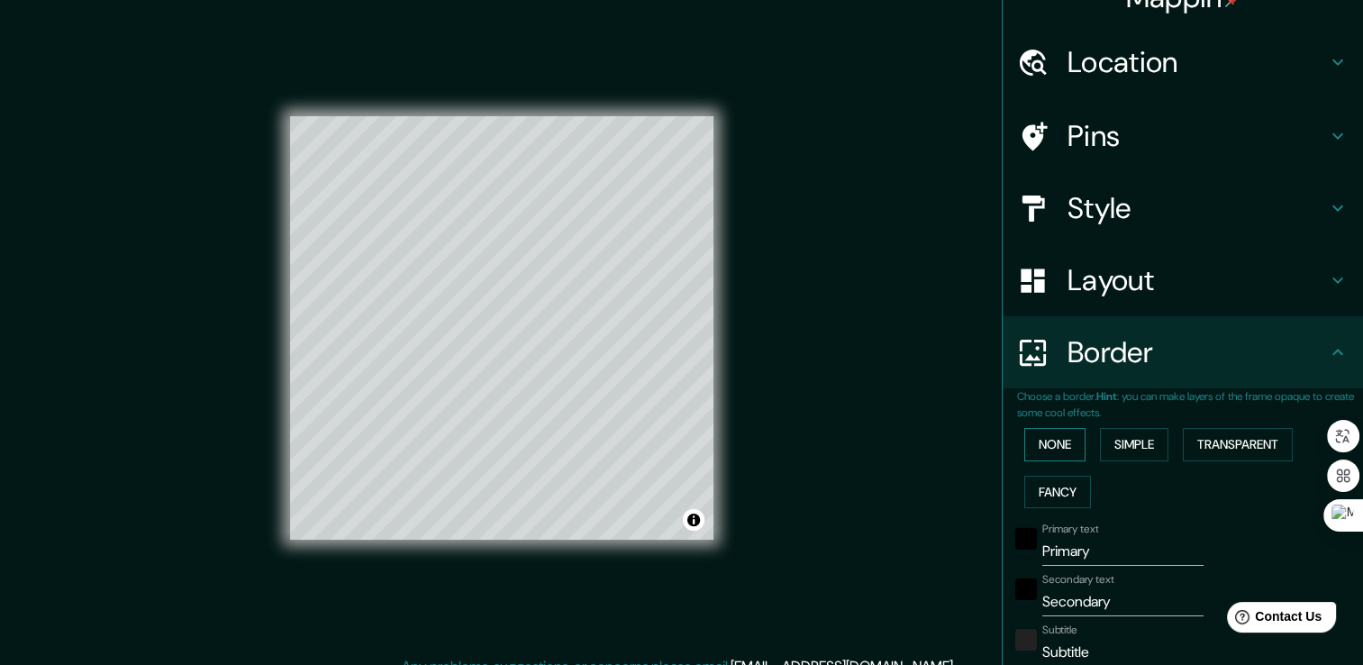
click at [1067, 444] on button "None" at bounding box center [1054, 444] width 61 height 33
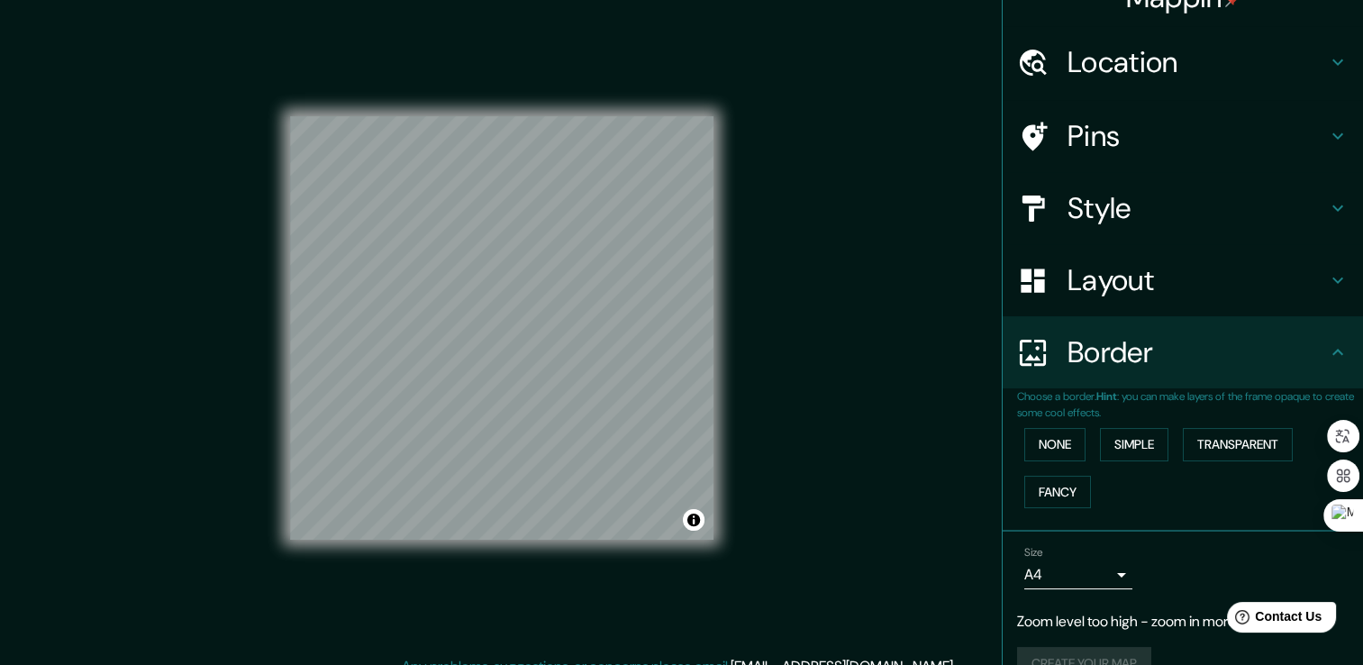
click at [1127, 355] on h4 "Border" at bounding box center [1196, 352] width 259 height 36
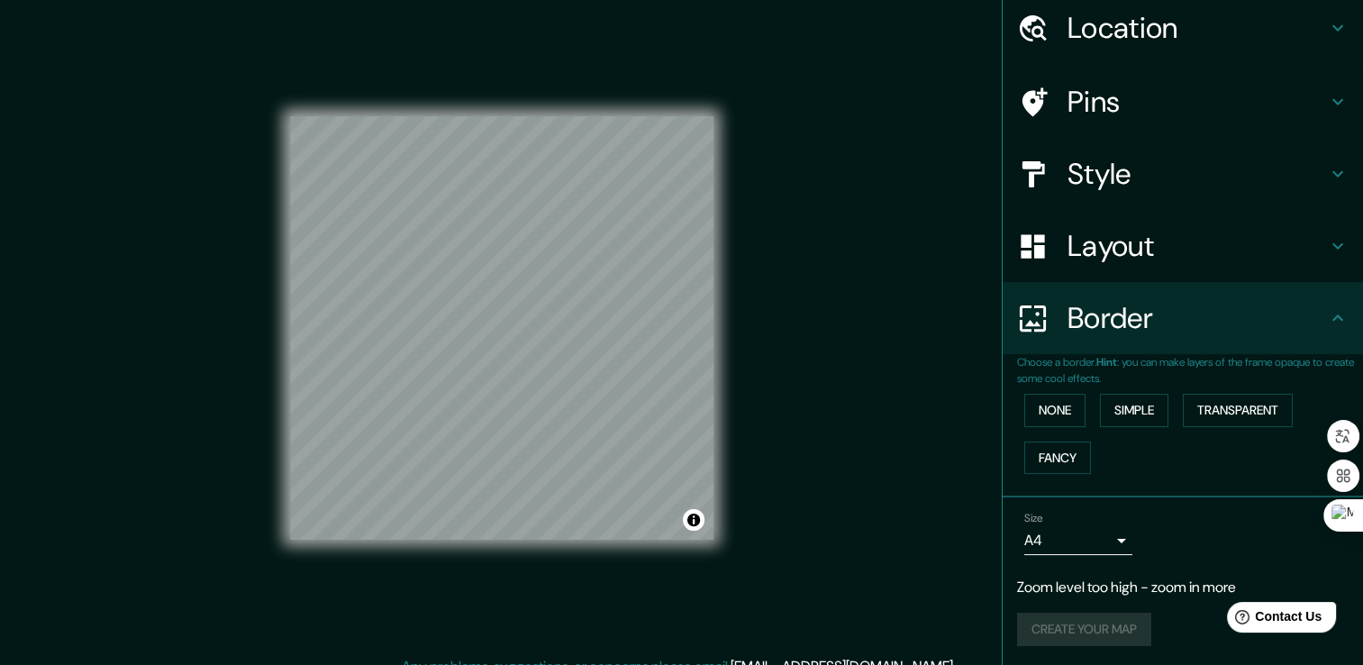
scroll to position [0, 0]
click at [694, 523] on button "Toggle attribution" at bounding box center [694, 520] width 22 height 22
click at [802, 422] on div "Mappin Location [GEOGRAPHIC_DATA], [GEOGRAPHIC_DATA] Pins Style Layout Border C…" at bounding box center [681, 342] width 1363 height 685
click at [694, 528] on button "Toggle attribution" at bounding box center [694, 520] width 22 height 22
click at [1077, 192] on div "Style" at bounding box center [1183, 174] width 360 height 72
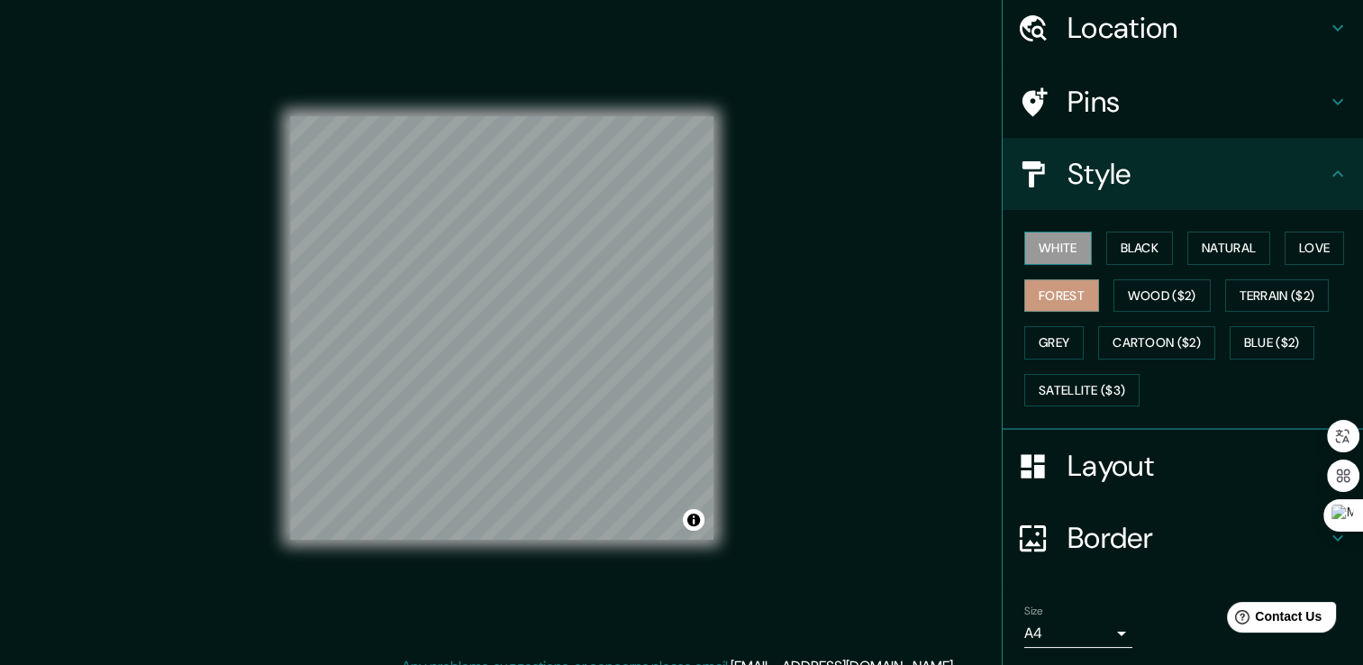
click at [1059, 250] on button "White" at bounding box center [1058, 247] width 68 height 33
click at [1045, 296] on button "Forest" at bounding box center [1061, 295] width 75 height 33
